Goal: Go to known website: Access a specific website the user already knows

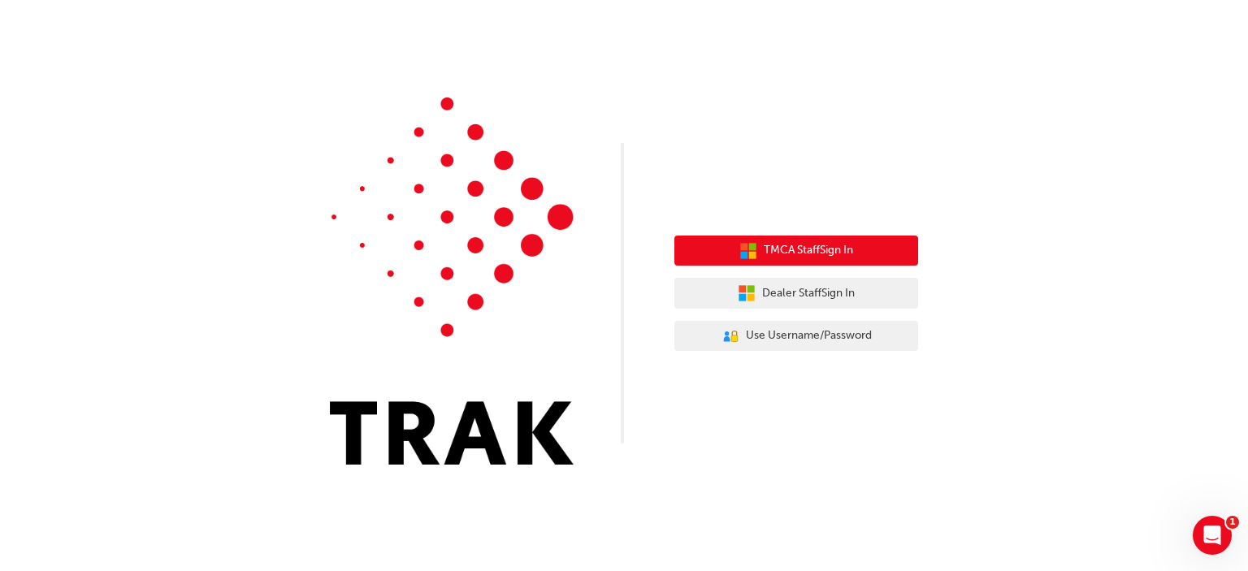
click at [819, 249] on span "TMCA Staff Sign In" at bounding box center [808, 250] width 89 height 19
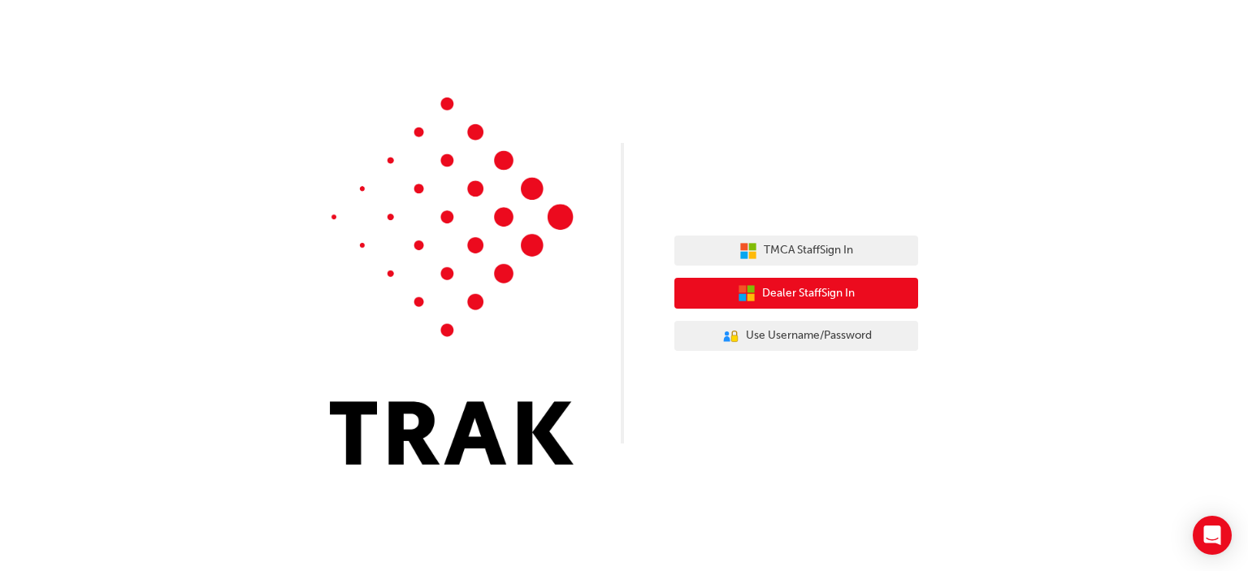
click at [838, 300] on span "Dealer Staff Sign In" at bounding box center [808, 293] width 93 height 19
